Goal: Ask a question: Seek information or help from site administrators or community

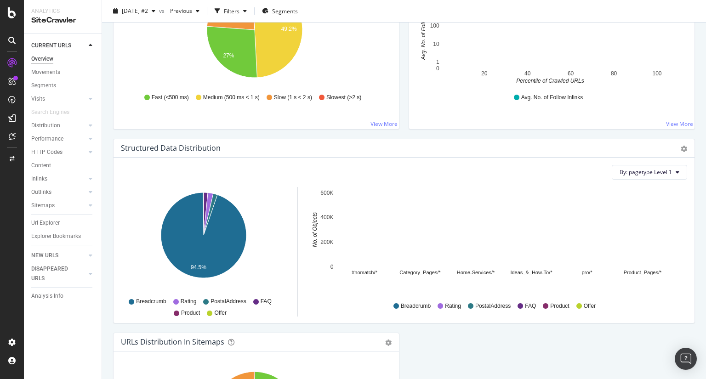
scroll to position [952, 0]
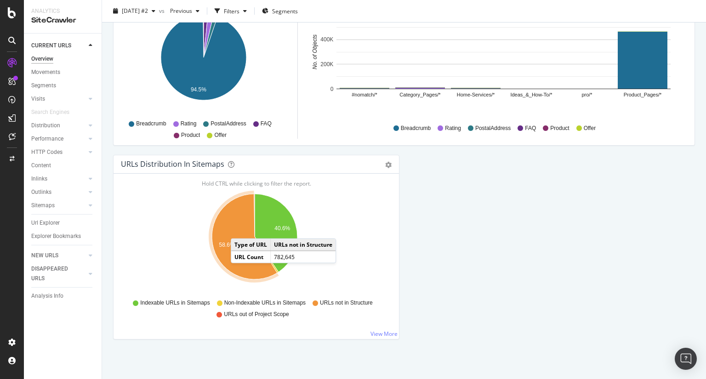
click at [240, 227] on icon "A chart." at bounding box center [244, 236] width 65 height 85
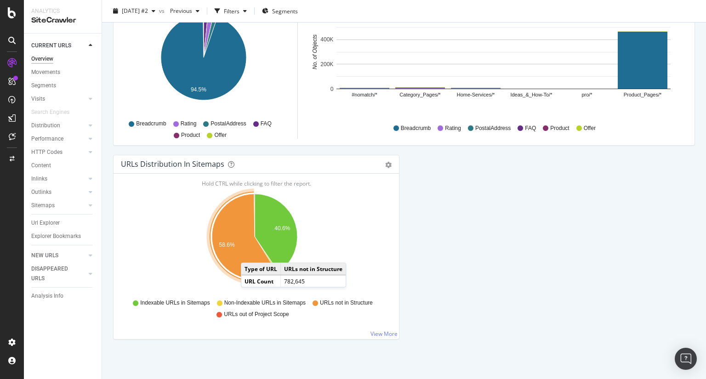
click at [250, 252] on icon "A chart." at bounding box center [244, 236] width 65 height 85
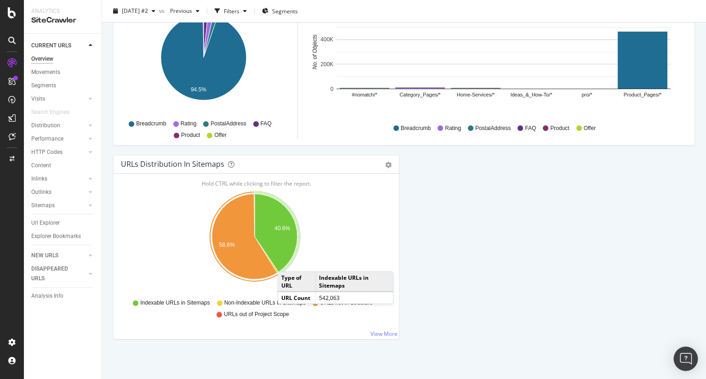
click at [687, 357] on img "Open Intercom Messenger" at bounding box center [686, 359] width 12 height 12
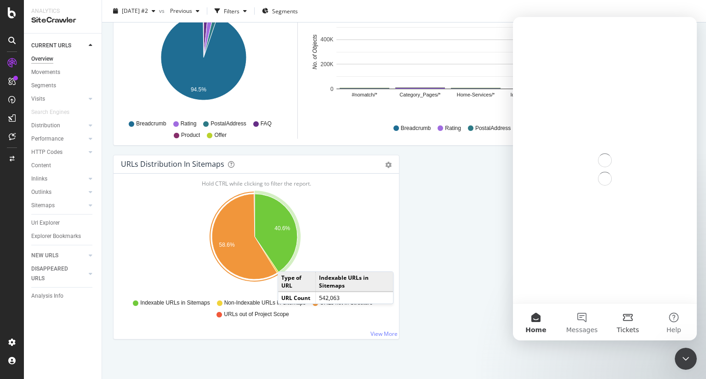
scroll to position [0, 0]
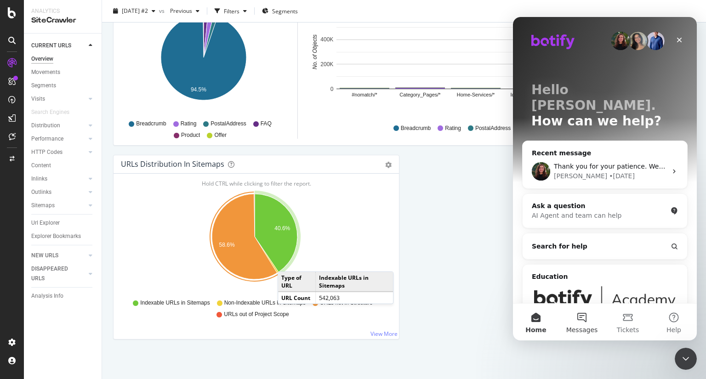
click at [587, 305] on button "Messages" at bounding box center [582, 322] width 46 height 37
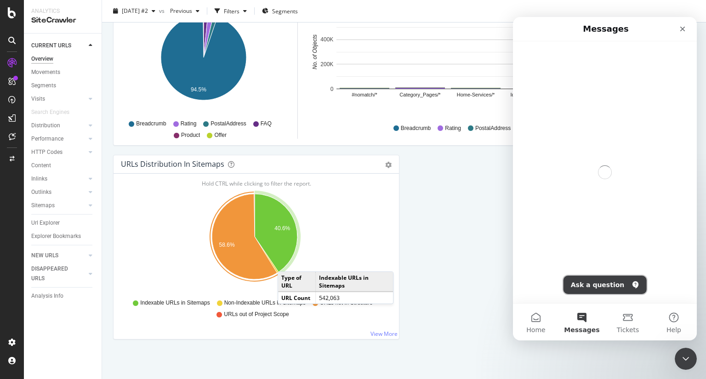
click at [603, 284] on button "Ask a question" at bounding box center [604, 285] width 83 height 18
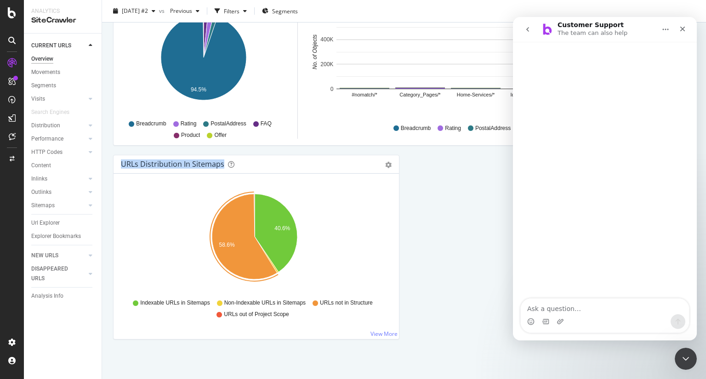
drag, startPoint x: 114, startPoint y: 159, endPoint x: 223, endPoint y: 161, distance: 108.9
click at [223, 161] on div "URLs Distribution in Sitemaps Pie Table Export as CSV Add to Custom Report" at bounding box center [256, 164] width 285 height 18
copy div "URLs Distribution in Sitemaps"
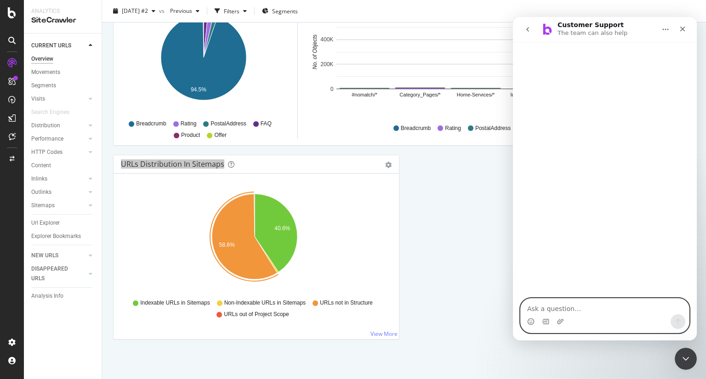
click at [551, 303] on textarea "Ask a question…" at bounding box center [605, 307] width 168 height 16
paste textarea "URLs Distribution in Sitemaps"
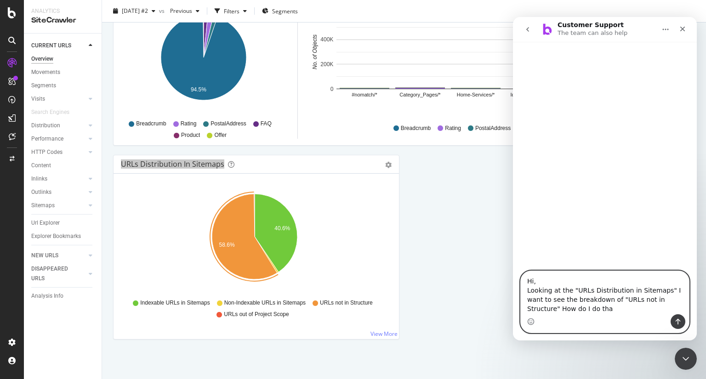
type textarea "Hi, Looking at the "URLs Distribution in Sitemaps" I want to see the breakdown …"
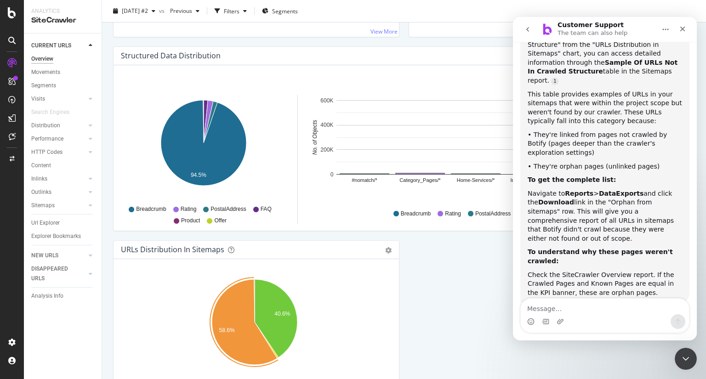
scroll to position [869, 0]
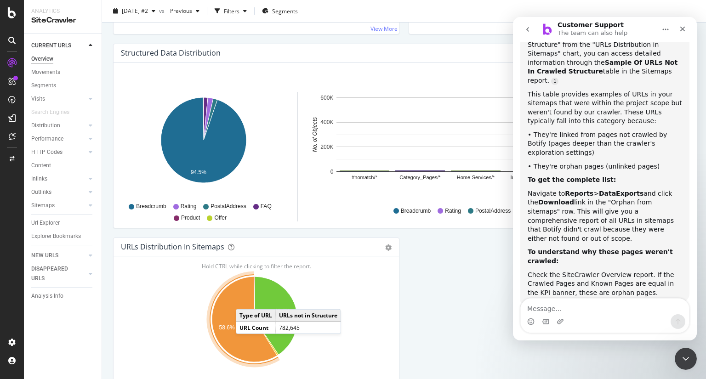
click at [245, 299] on icon "A chart." at bounding box center [244, 319] width 65 height 85
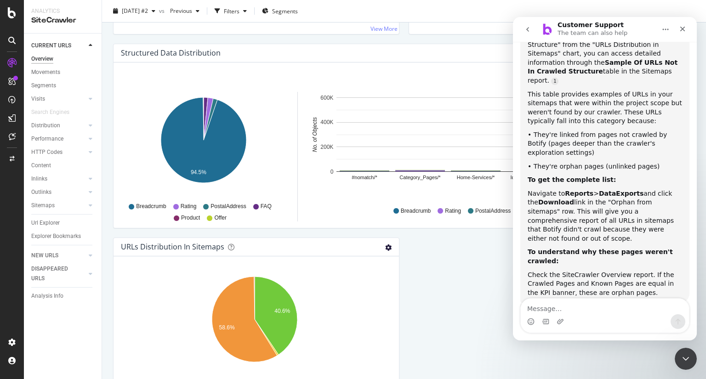
click at [385, 244] on icon "gear" at bounding box center [388, 247] width 6 height 6
click at [331, 274] on link "Table" at bounding box center [357, 282] width 84 height 17
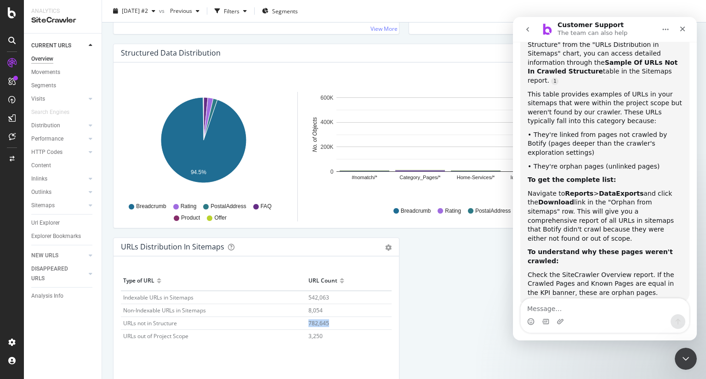
drag, startPoint x: 305, startPoint y: 324, endPoint x: 337, endPoint y: 323, distance: 32.6
click at [337, 323] on tr "URLs not in Structure 782,645" at bounding box center [256, 323] width 271 height 13
click at [337, 323] on td "782,645" at bounding box center [348, 323] width 85 height 13
click at [682, 31] on icon "Close" at bounding box center [682, 28] width 7 height 7
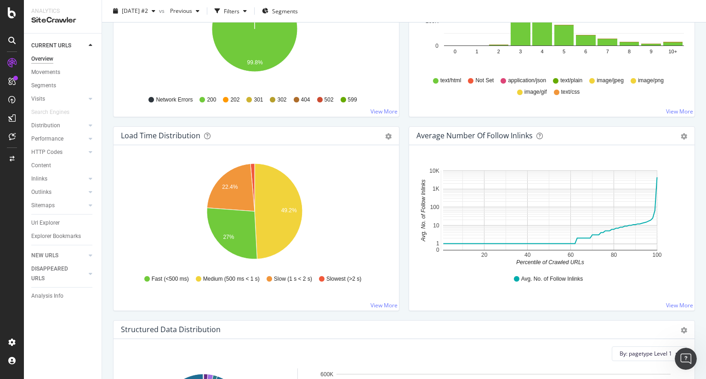
scroll to position [593, 0]
click at [108, 214] on div "Overview [DOMAIN_NAME] - Sitewide [DATE] #2 vs Previous Filters Segments Crawle…" at bounding box center [404, 189] width 604 height 379
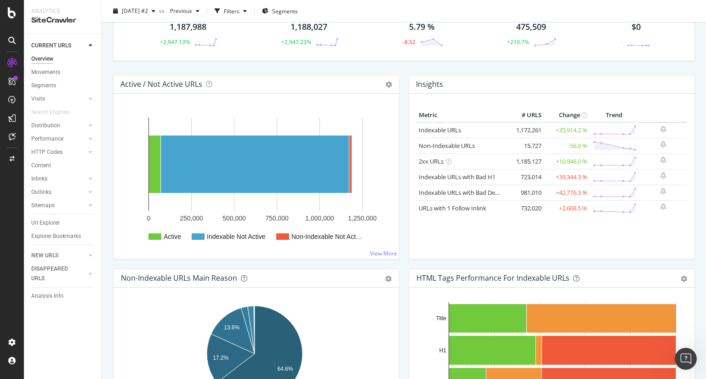
scroll to position [22, 0]
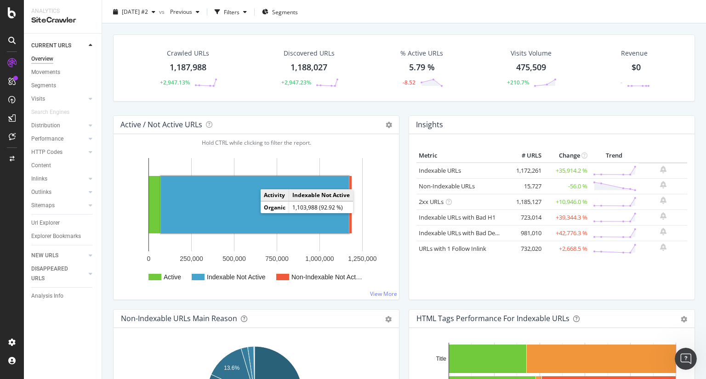
click at [232, 210] on rect "A chart." at bounding box center [255, 204] width 188 height 57
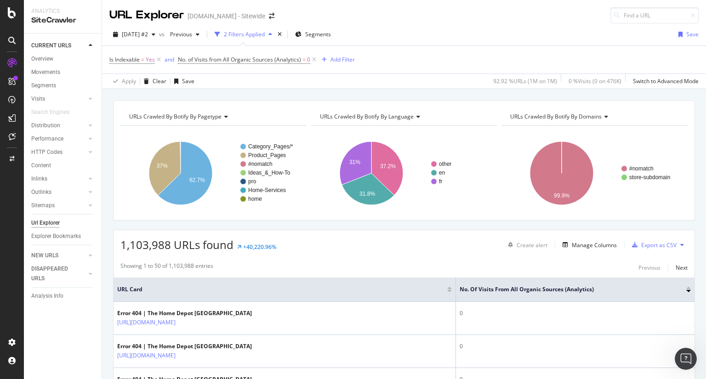
click at [275, 153] on text "Product_Pages" at bounding box center [267, 155] width 38 height 6
click at [264, 146] on text "Category_Pages/*" at bounding box center [270, 146] width 45 height 6
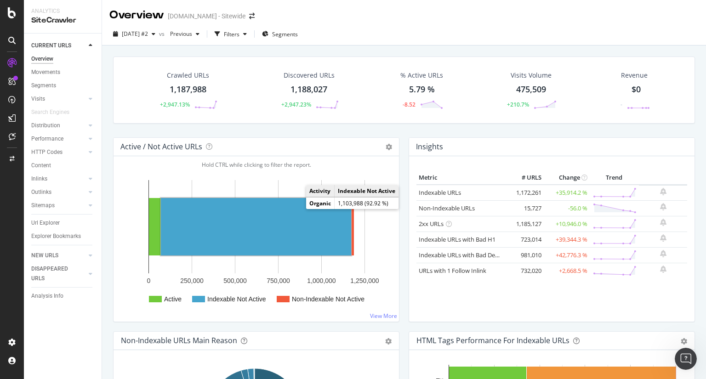
click at [307, 225] on rect "A chart." at bounding box center [256, 226] width 190 height 57
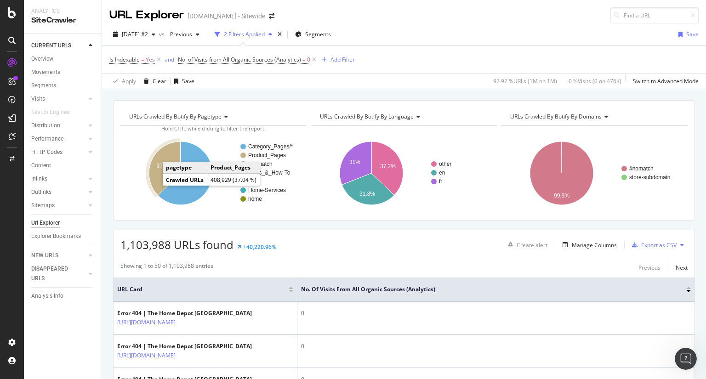
click at [150, 183] on icon "A chart." at bounding box center [163, 168] width 33 height 57
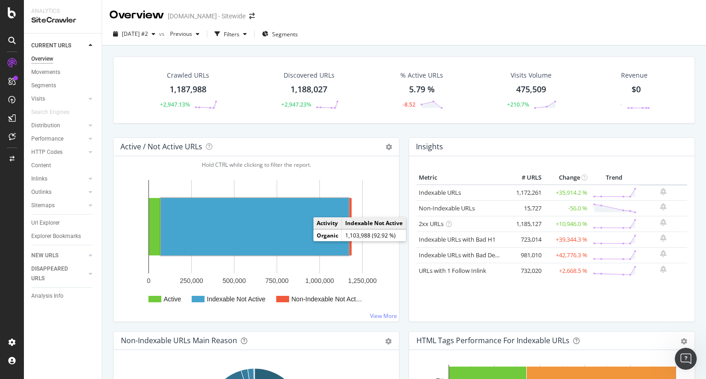
click at [251, 254] on rect "A chart." at bounding box center [255, 226] width 188 height 57
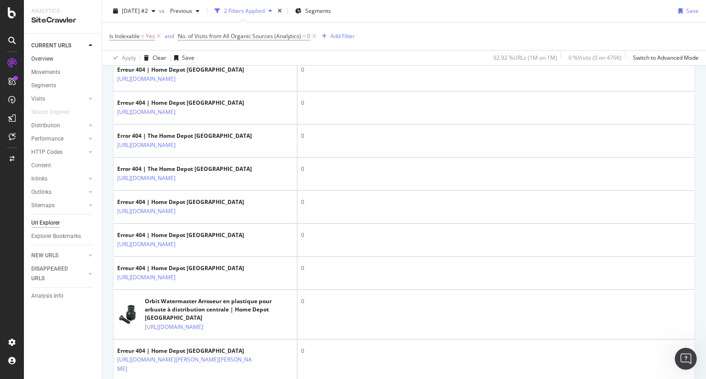
scroll to position [596, 0]
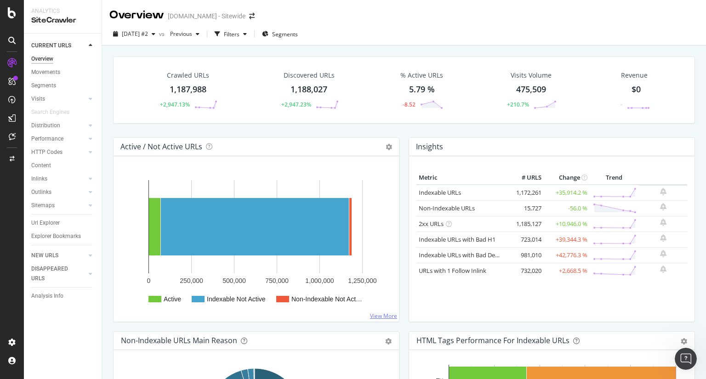
click at [387, 317] on link "View More" at bounding box center [383, 316] width 27 height 8
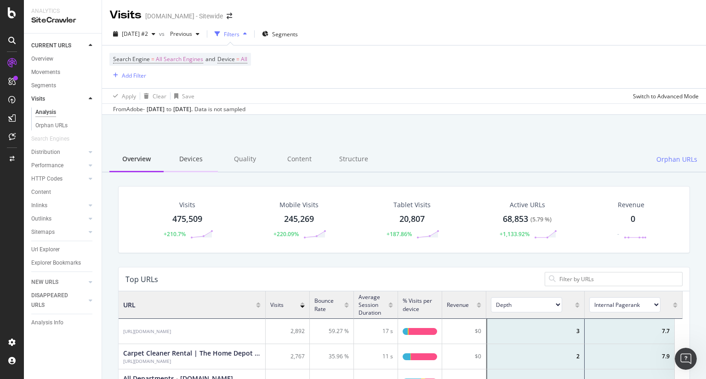
click at [191, 156] on div "Devices" at bounding box center [191, 159] width 54 height 25
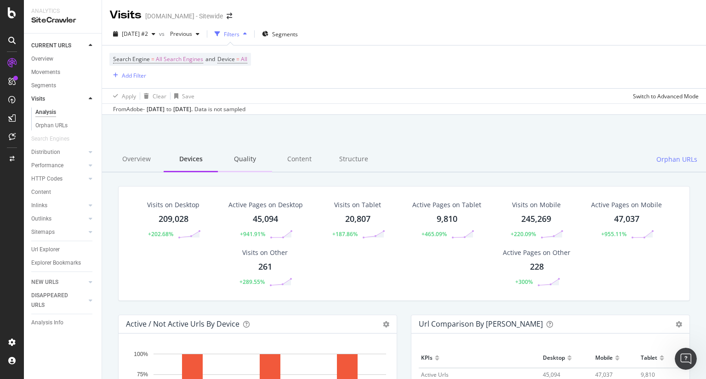
click at [228, 159] on div "Quality" at bounding box center [245, 159] width 54 height 25
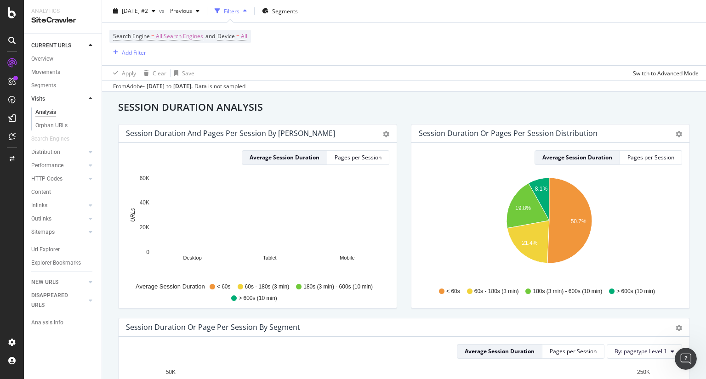
scroll to position [503, 0]
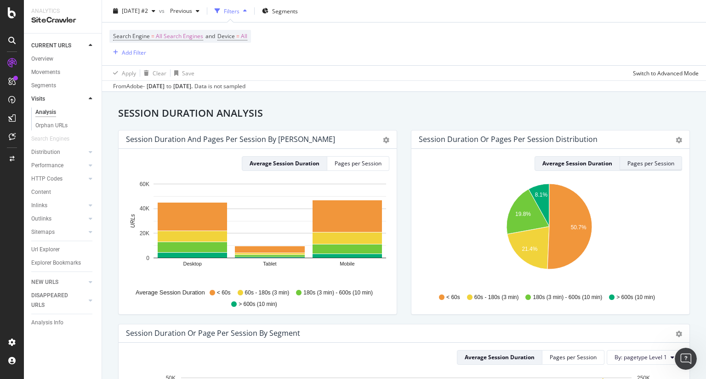
click at [653, 162] on div "Pages per Session" at bounding box center [650, 163] width 47 height 8
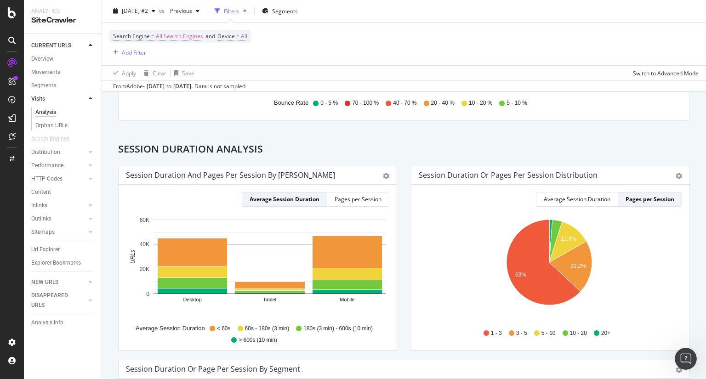
scroll to position [466, 0]
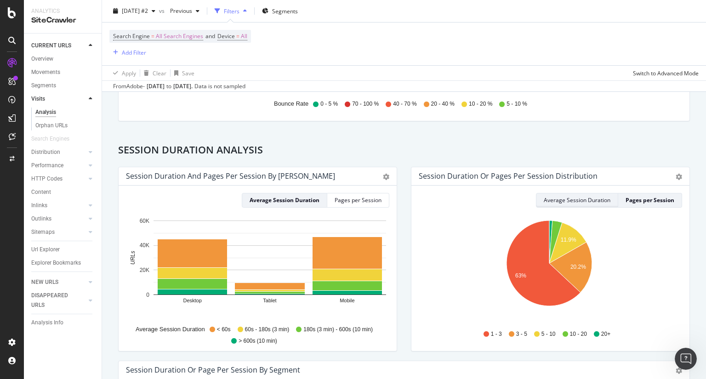
click at [576, 198] on div "Average Session Duration" at bounding box center [577, 200] width 67 height 8
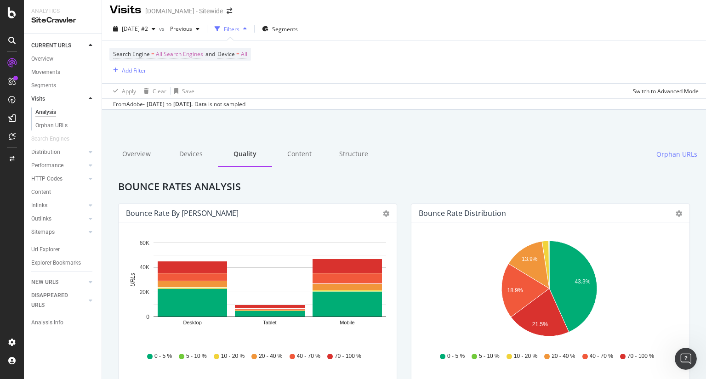
scroll to position [0, 0]
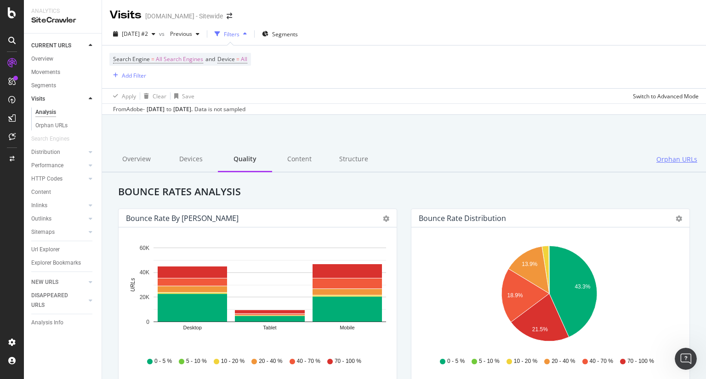
click at [671, 160] on span "Orphan URLs" at bounding box center [676, 159] width 41 height 9
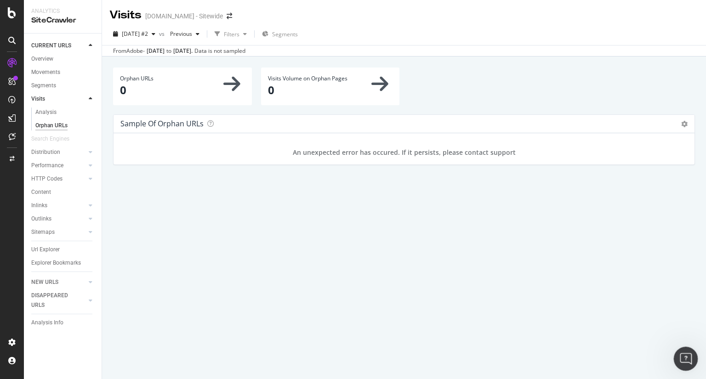
click at [684, 362] on icon "Open Intercom Messenger" at bounding box center [684, 357] width 15 height 15
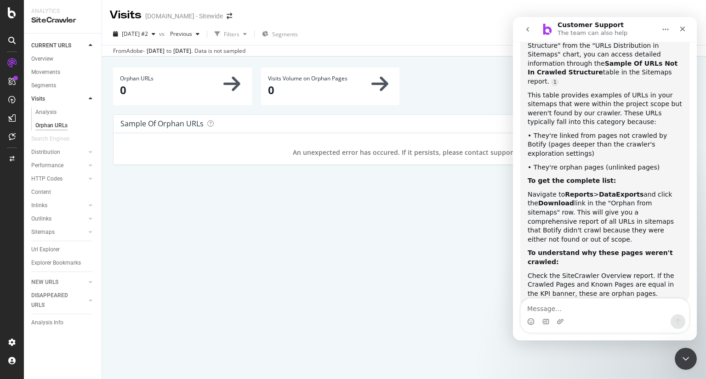
scroll to position [176, 0]
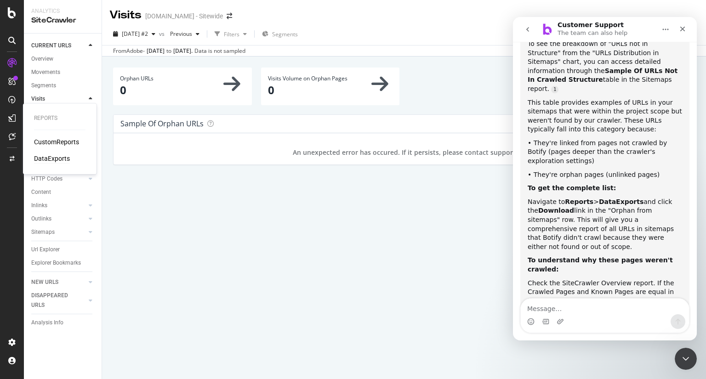
click at [62, 159] on div "DataExports" at bounding box center [52, 158] width 36 height 9
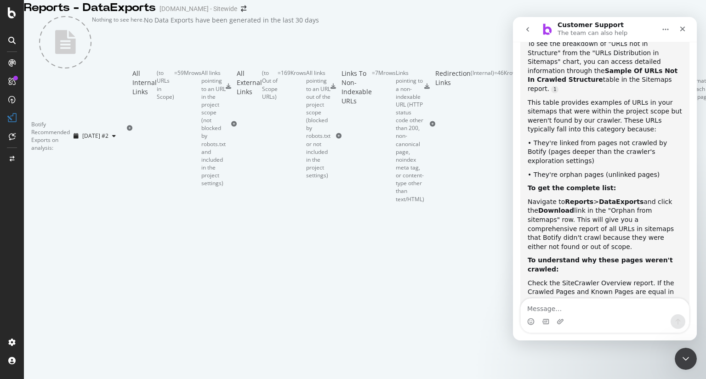
scroll to position [465, 0]
click at [601, 313] on textarea "Message…" at bounding box center [605, 307] width 168 height 16
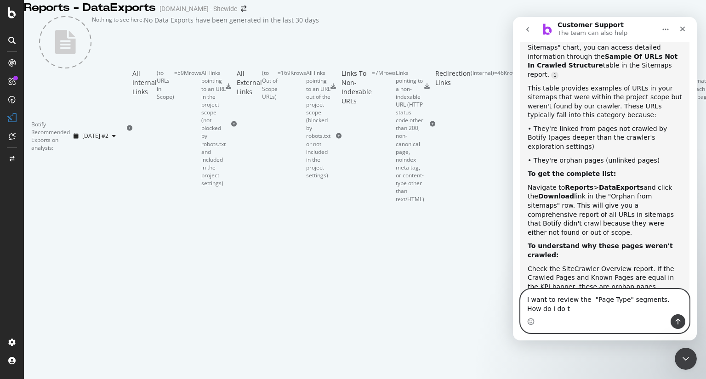
scroll to position [192, 0]
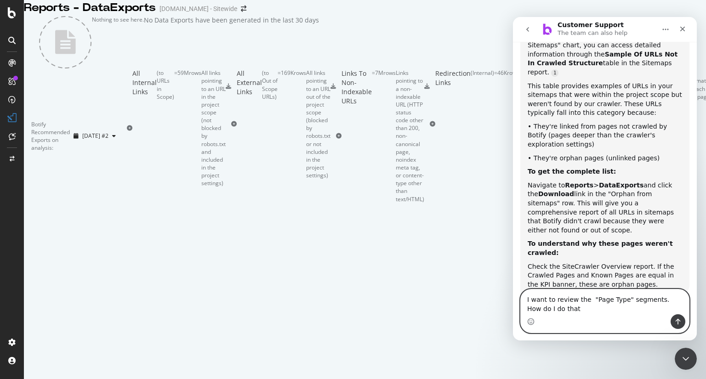
type textarea "I want to review the "Page Type" segments. How do I do that ?"
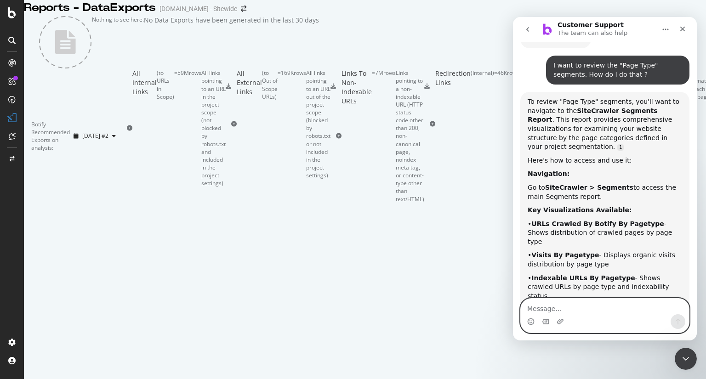
scroll to position [0, 0]
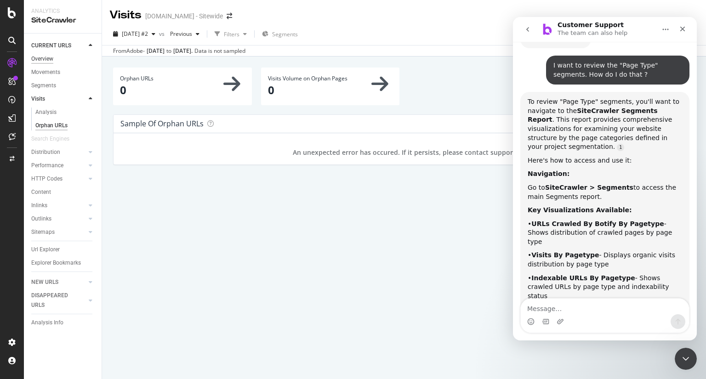
click at [47, 59] on div "Overview" at bounding box center [42, 59] width 22 height 10
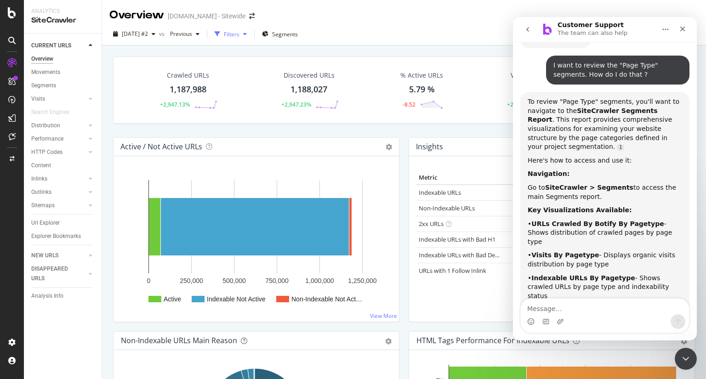
click at [250, 33] on div "button" at bounding box center [244, 34] width 11 height 6
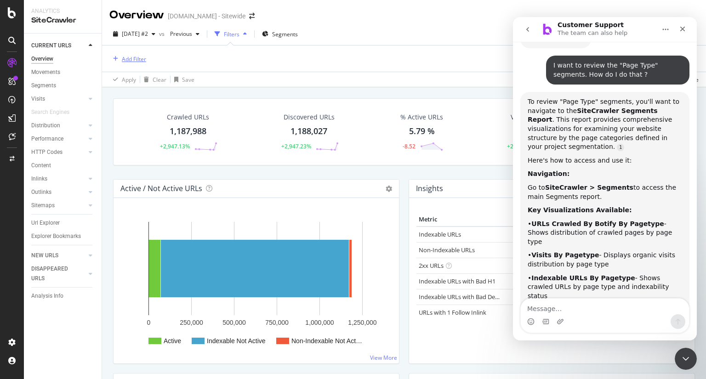
click at [136, 60] on div "Add Filter" at bounding box center [134, 59] width 24 height 8
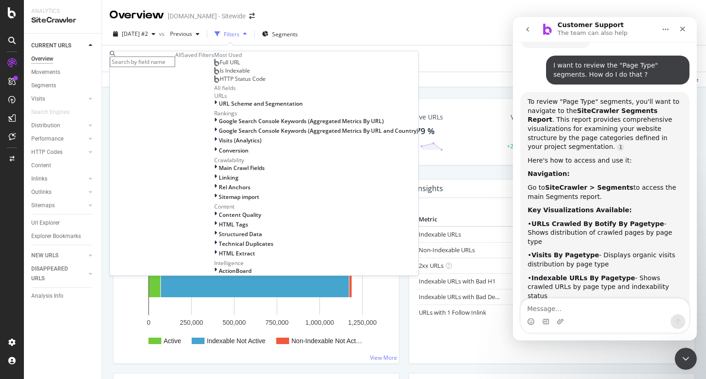
click at [182, 59] on div "Saved Filters" at bounding box center [198, 55] width 33 height 8
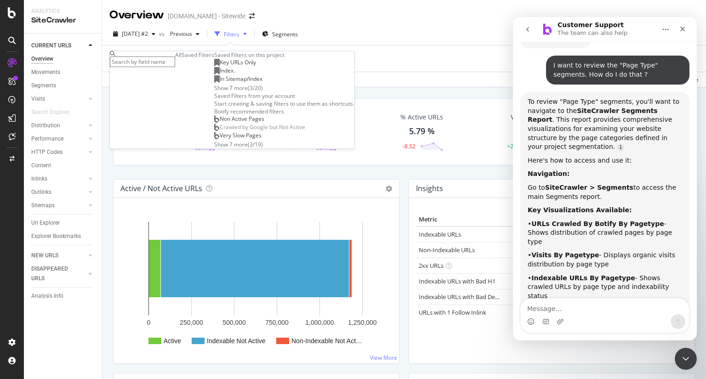
click at [220, 67] on span "Key URLs Only" at bounding box center [238, 63] width 36 height 8
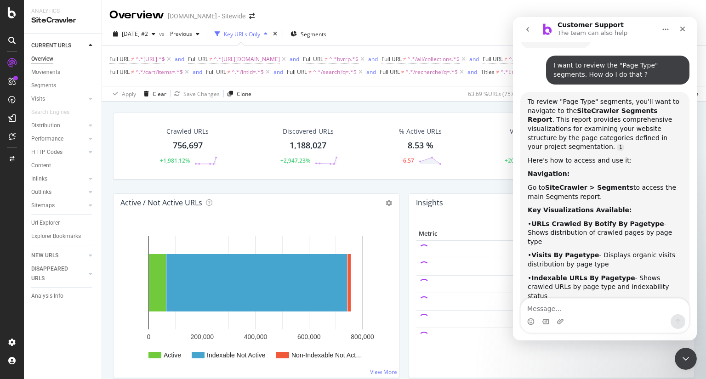
click at [106, 161] on div "Crawled URLs 756,697 +1,981.12% Discovered URLs 1,188,027 +2,947.23% % Active U…" at bounding box center [404, 291] width 604 height 379
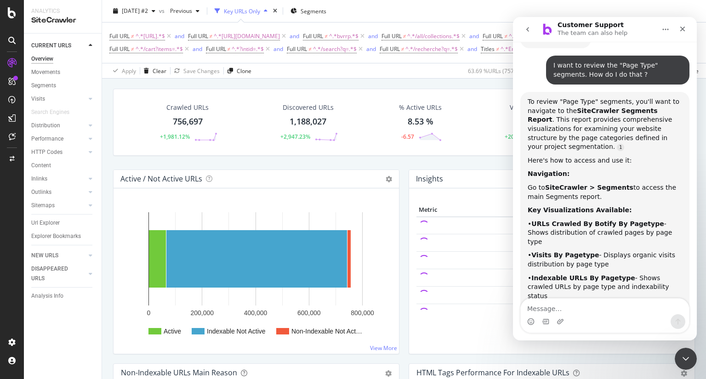
scroll to position [575, 0]
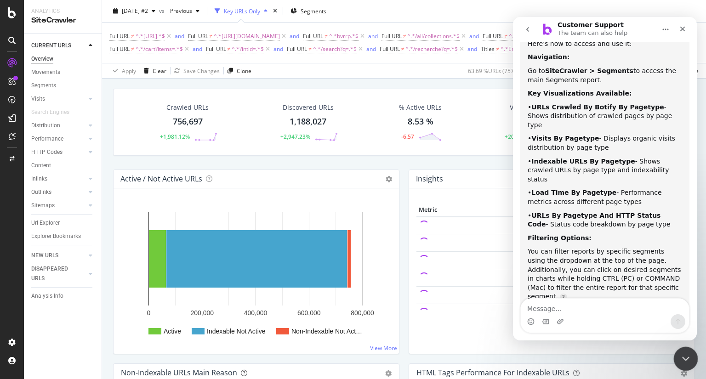
click at [686, 357] on icon "Close Intercom Messenger" at bounding box center [684, 358] width 6 height 4
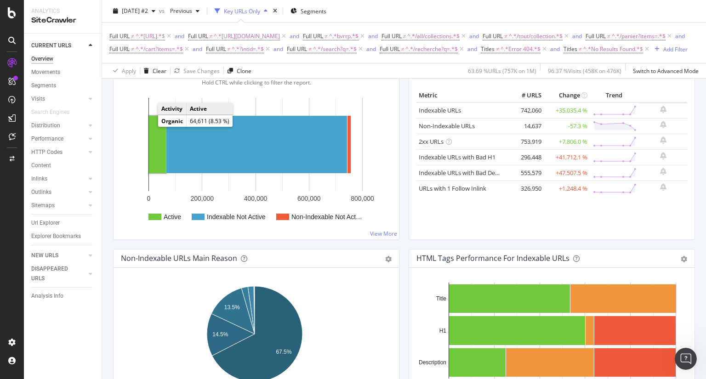
scroll to position [138, 0]
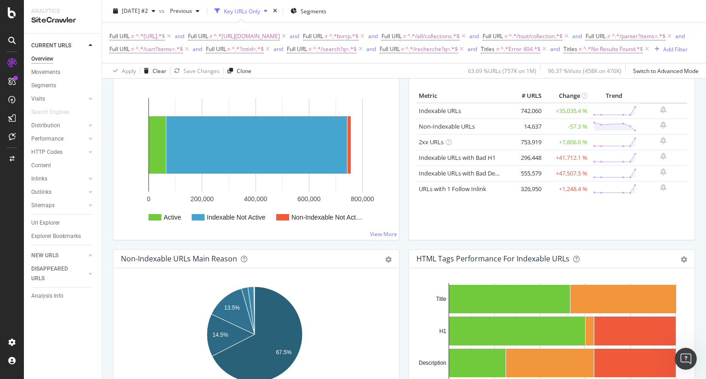
click at [399, 203] on div "Active / Not Active URLs Chart (by Value) Chart (by Percentage) Table Expand Ex…" at bounding box center [255, 153] width 295 height 194
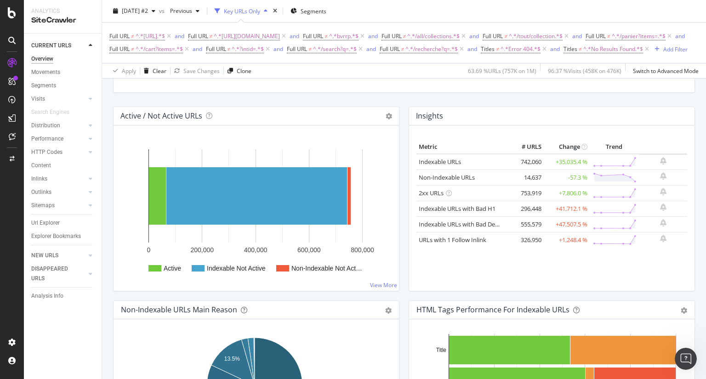
scroll to position [87, 0]
click at [382, 289] on link "View More" at bounding box center [383, 285] width 27 height 8
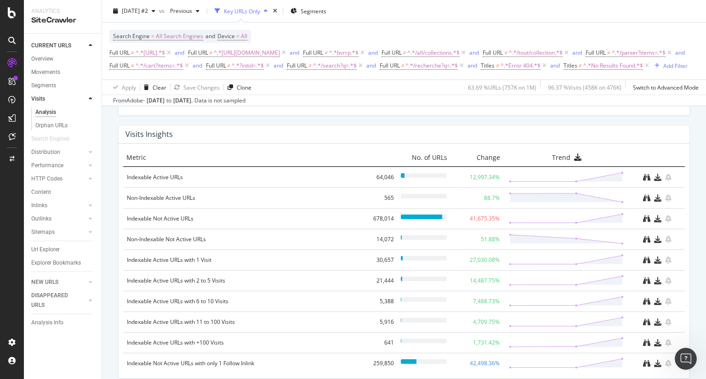
scroll to position [1036, 0]
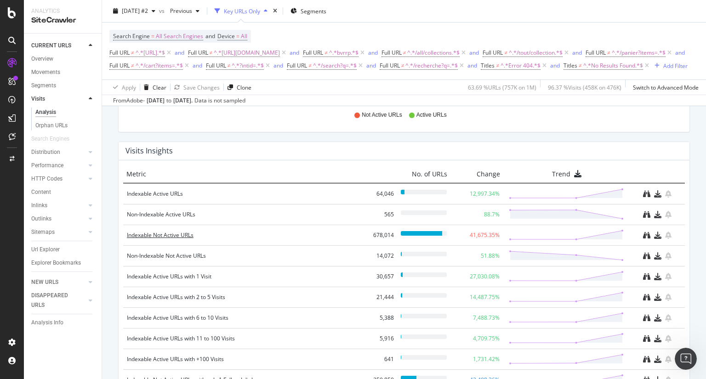
click at [181, 240] on div "Indexable Not Active URLs" at bounding box center [245, 235] width 237 height 9
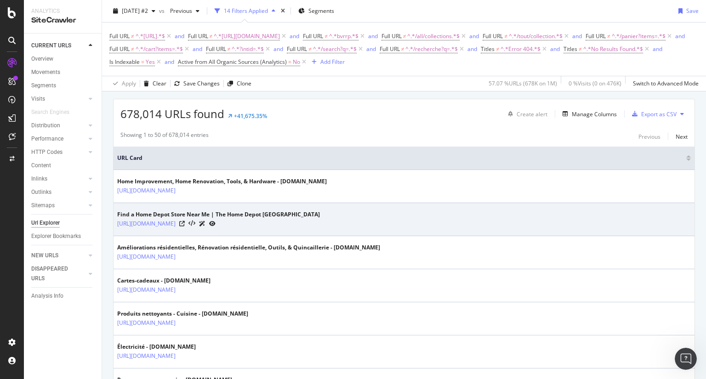
scroll to position [152, 0]
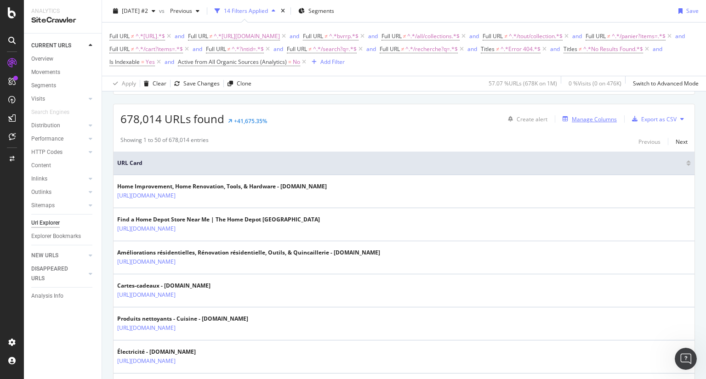
click at [602, 119] on div "Manage Columns" at bounding box center [594, 119] width 45 height 8
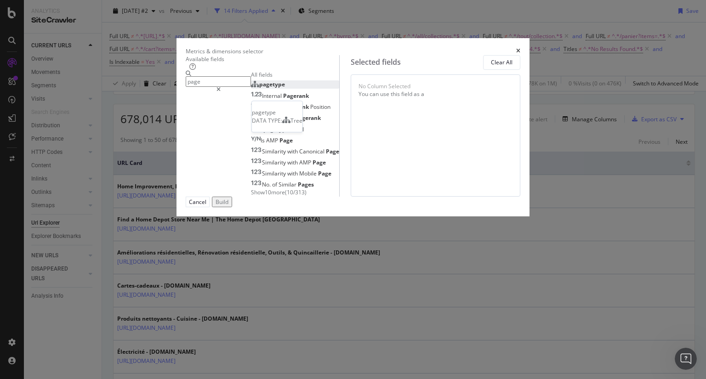
type input "page"
click at [259, 88] on span "pagetype" at bounding box center [272, 84] width 26 height 8
click at [283, 100] on span "Pagerank" at bounding box center [296, 96] width 26 height 8
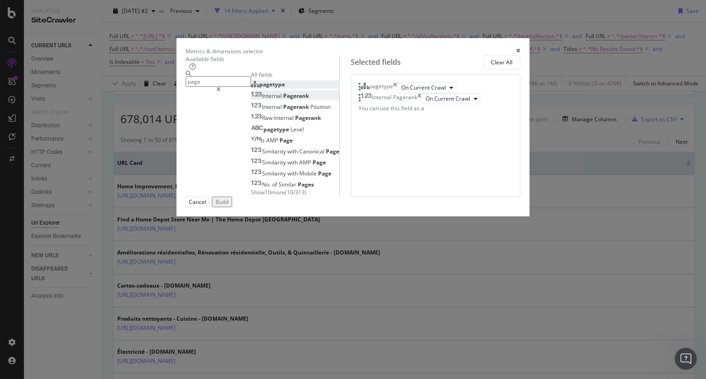
click at [228, 206] on div "Build" at bounding box center [222, 202] width 13 height 8
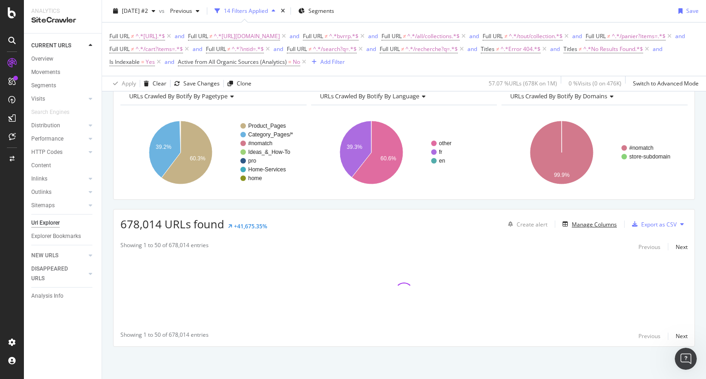
scroll to position [46, 0]
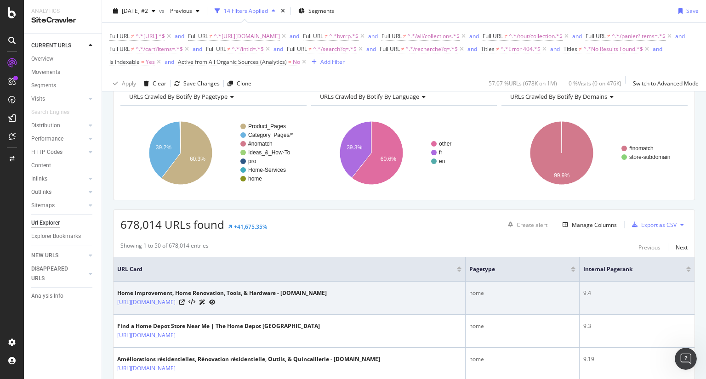
scroll to position [0, 0]
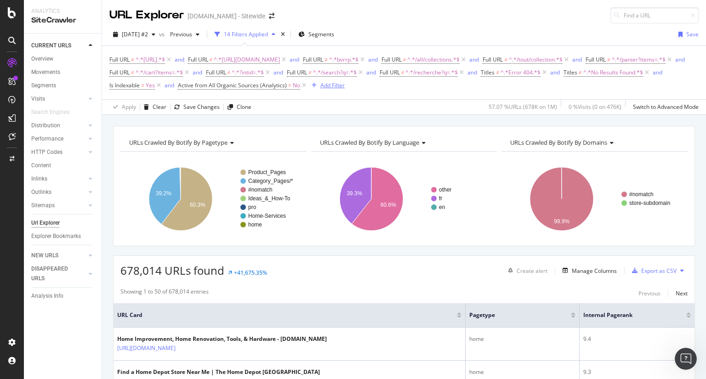
click at [345, 86] on div "Add Filter" at bounding box center [332, 85] width 24 height 8
